Goal: Find specific page/section: Find specific page/section

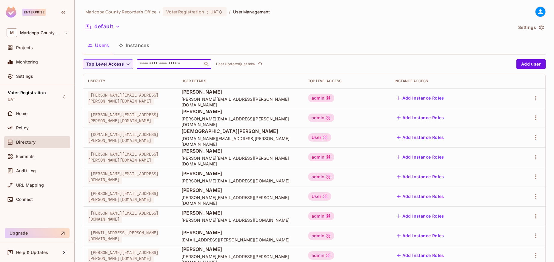
click at [158, 61] on input "text" at bounding box center [169, 64] width 63 height 6
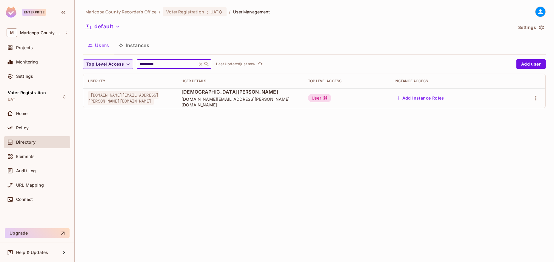
type input "*********"
click at [285, 152] on div "Maricopa County Recorder's Office / Voter Registration : UAT / User Management …" at bounding box center [314, 131] width 479 height 262
click at [27, 128] on span "Policy" at bounding box center [22, 128] width 13 height 5
